Goal: Find specific page/section

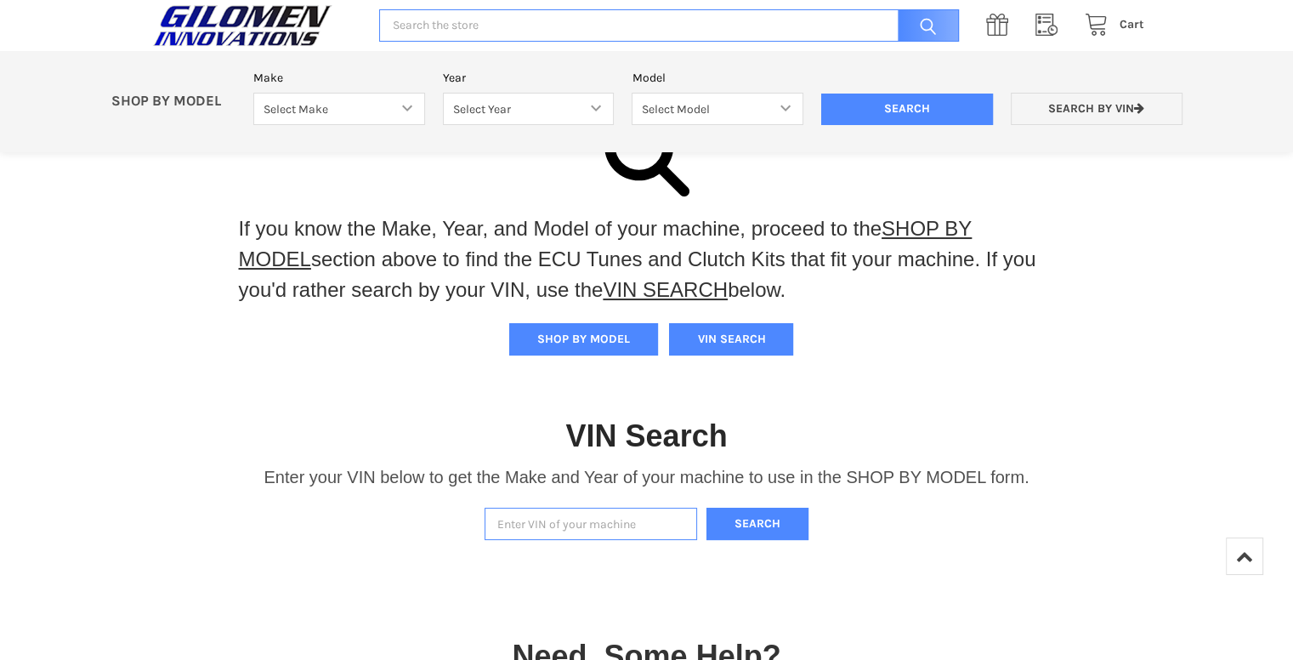
scroll to position [73, 0]
click at [570, 525] on input "Enter VIN of your machine" at bounding box center [591, 524] width 213 height 33
paste input "[US_VEHICLE_IDENTIFICATION_NUMBER]"
type input "[US_VEHICLE_IDENTIFICATION_NUMBER]"
click at [749, 528] on button "Search" at bounding box center [757, 524] width 102 height 33
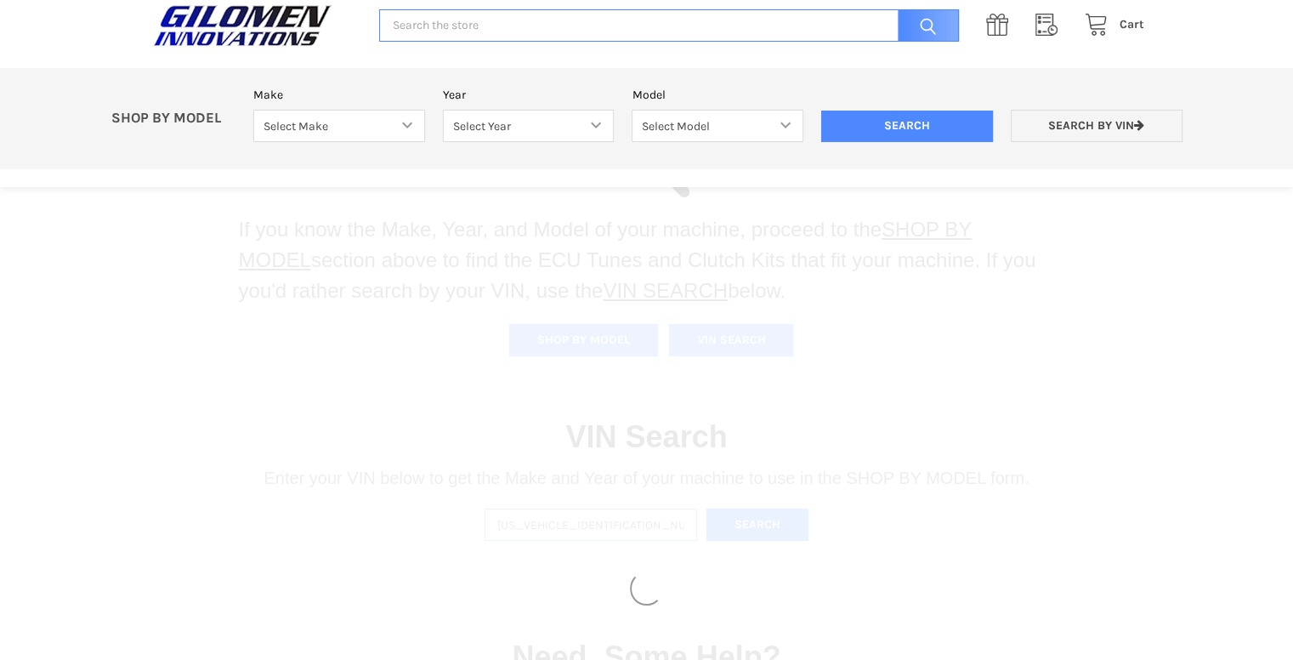
select select "606"
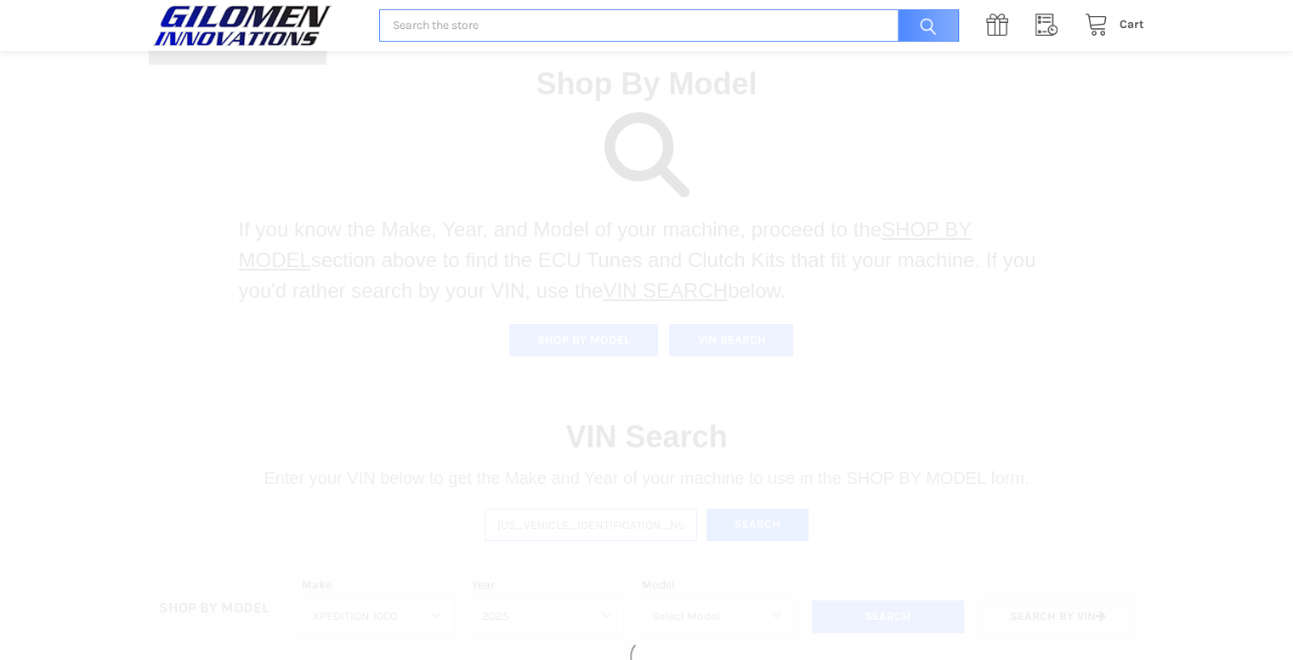
select select "683"
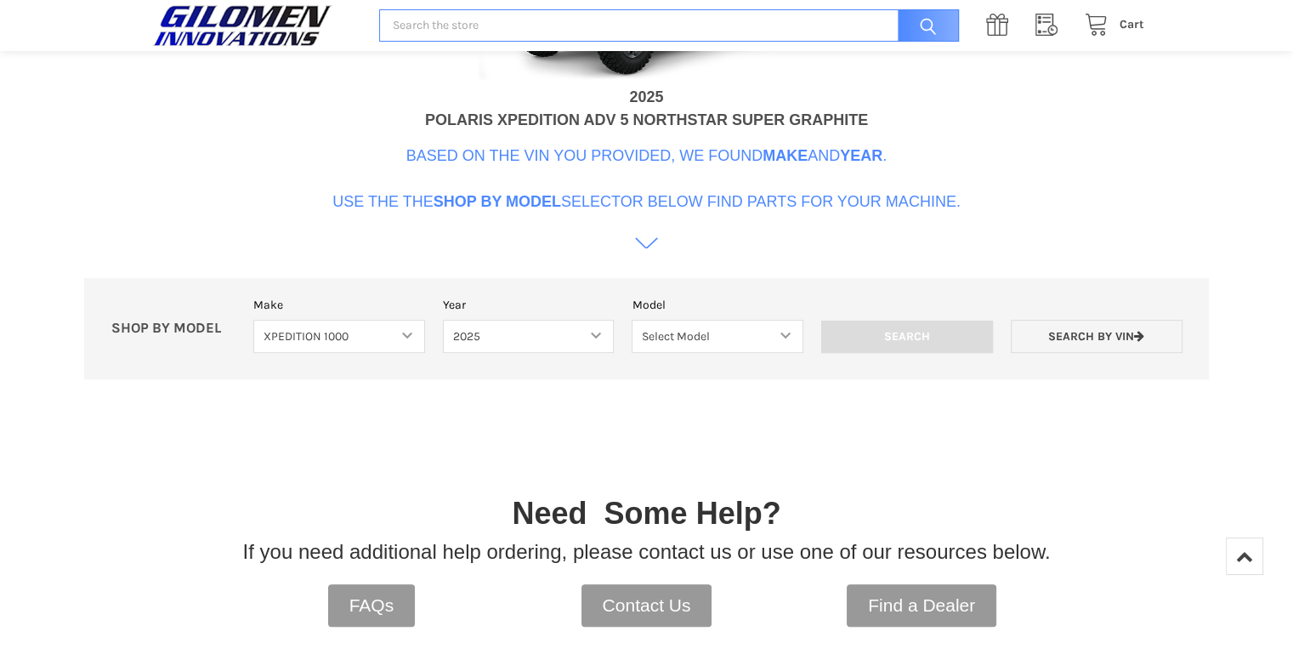
scroll to position [779, 0]
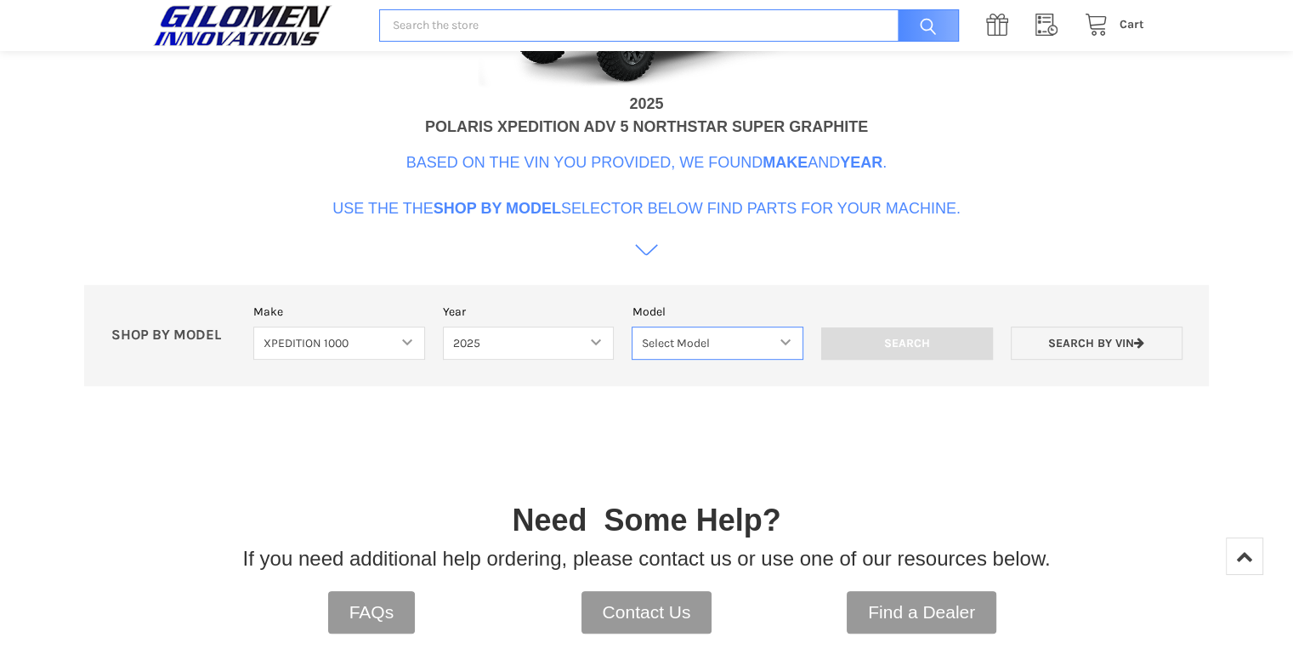
click at [780, 342] on select "Select Model XPEDITION 1000 2 AND 5 PASSENGER MODELS XPEDITION 1000 NORTHSTAR 2…" at bounding box center [718, 342] width 172 height 33
select select "684"
click at [632, 326] on select "Select Model XPEDITION 1000 2 AND 5 PASSENGER MODELS XPEDITION 1000 NORTHSTAR 2…" at bounding box center [718, 342] width 172 height 33
click at [913, 342] on input "Search" at bounding box center [907, 343] width 172 height 32
